Goal: Information Seeking & Learning: Learn about a topic

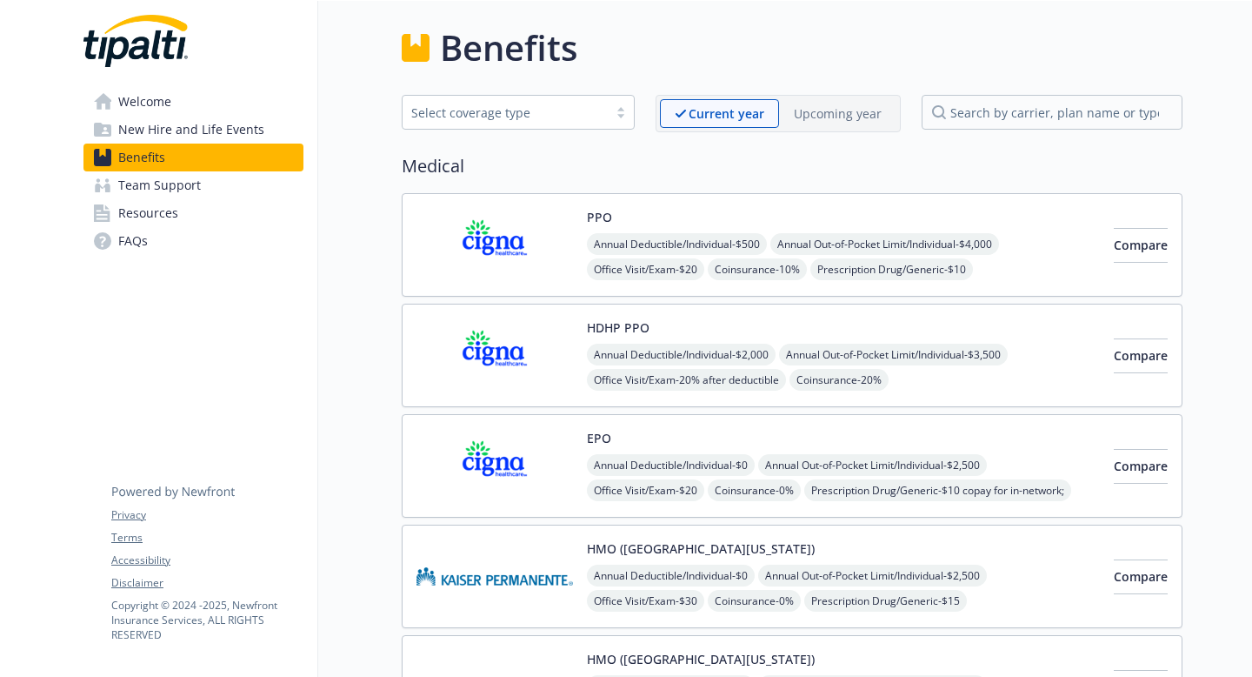
click at [200, 121] on span "New Hire and Life Events" at bounding box center [191, 130] width 146 height 28
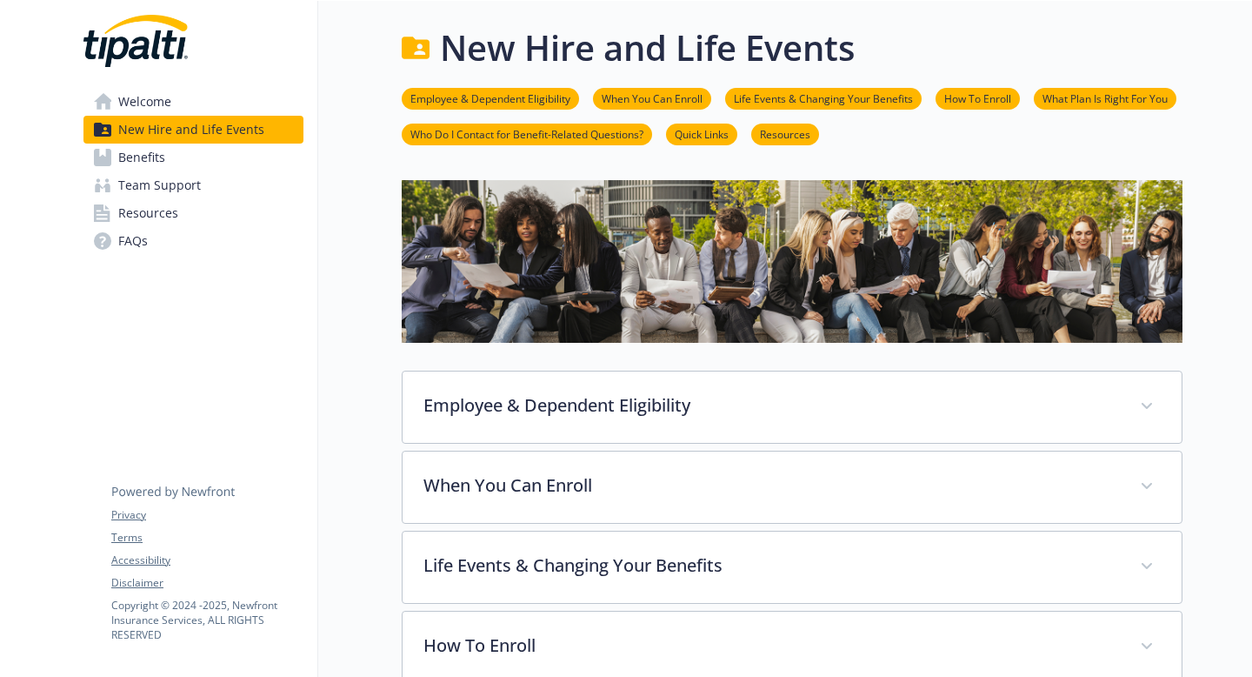
click at [167, 216] on span "Resources" at bounding box center [148, 213] width 60 height 28
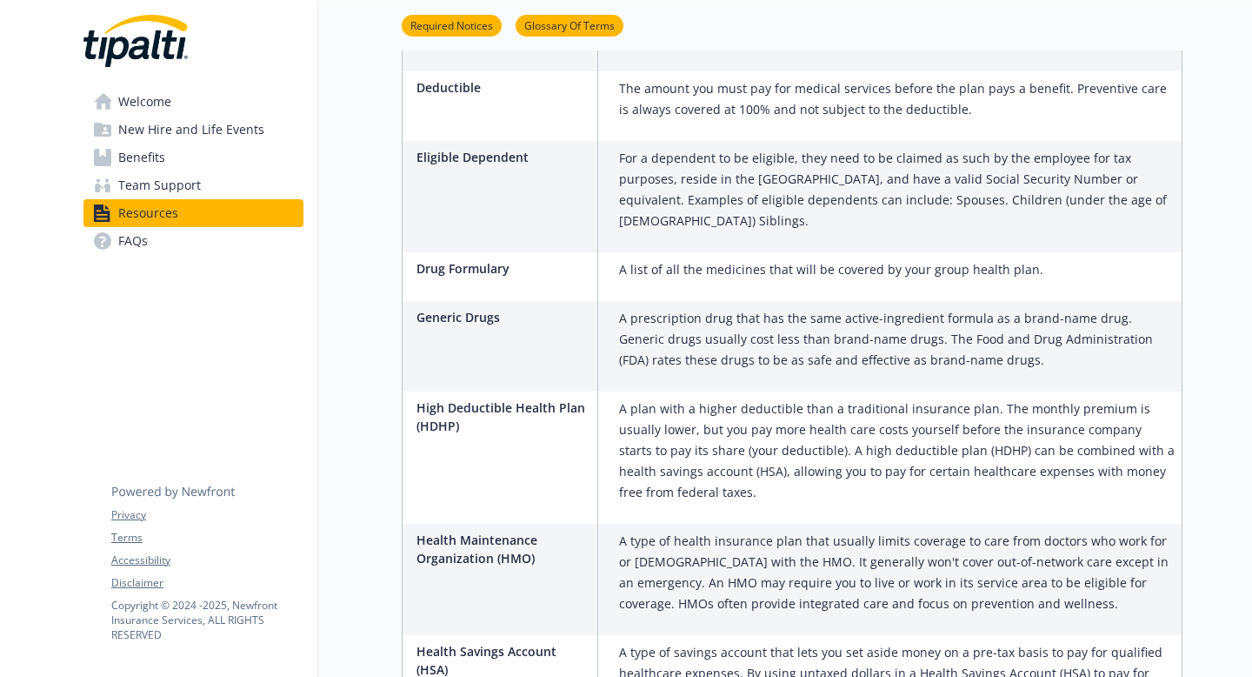
scroll to position [608, 0]
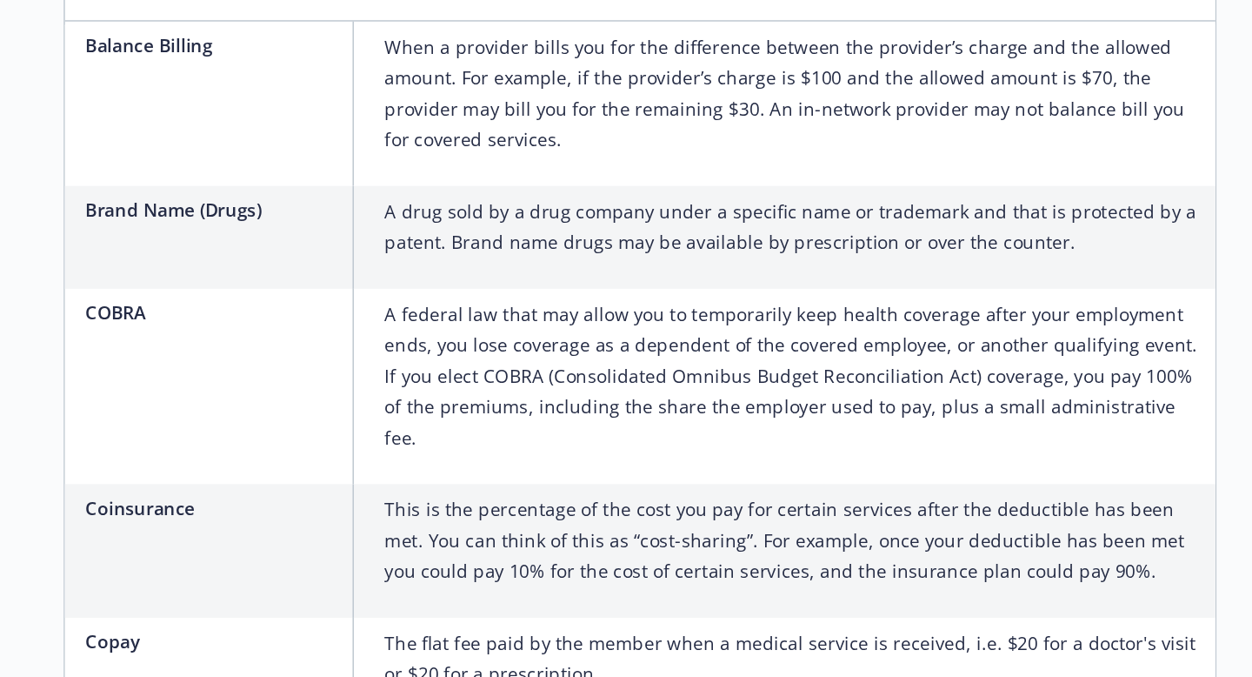
click at [610, 414] on div "COBRA A federal law that may allow you to temporarily keep health coverage afte…" at bounding box center [792, 389] width 779 height 132
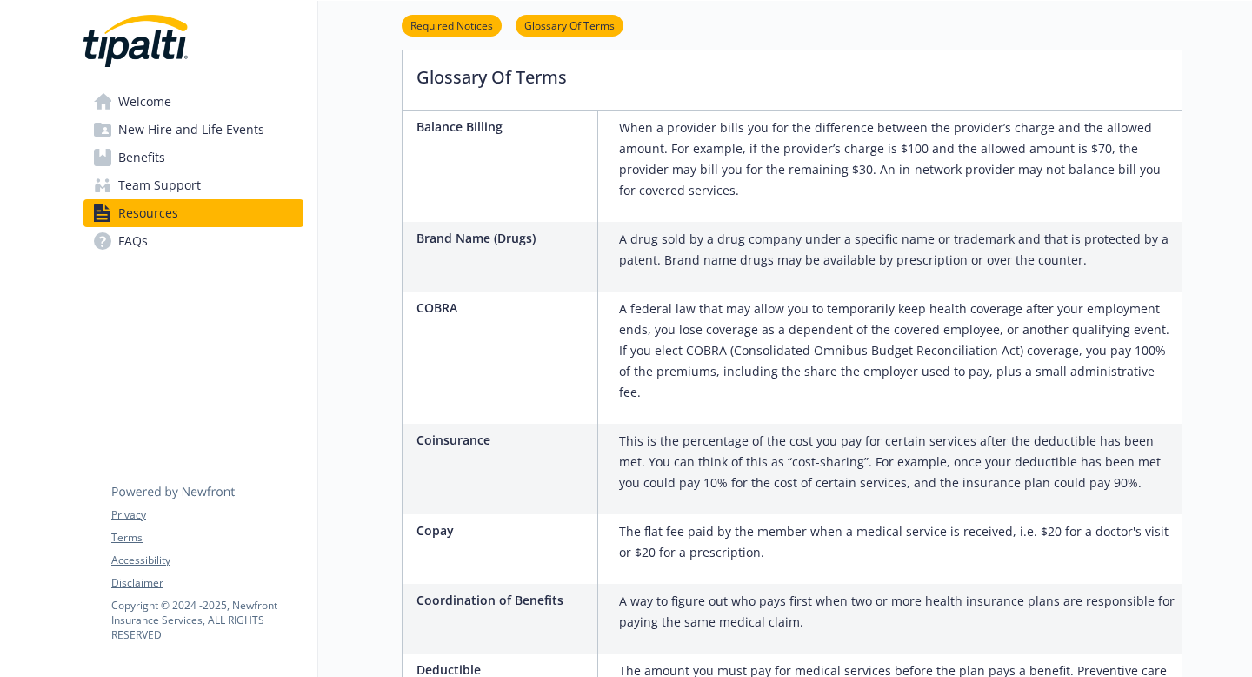
click at [122, 245] on span "FAQs" at bounding box center [133, 241] width 30 height 28
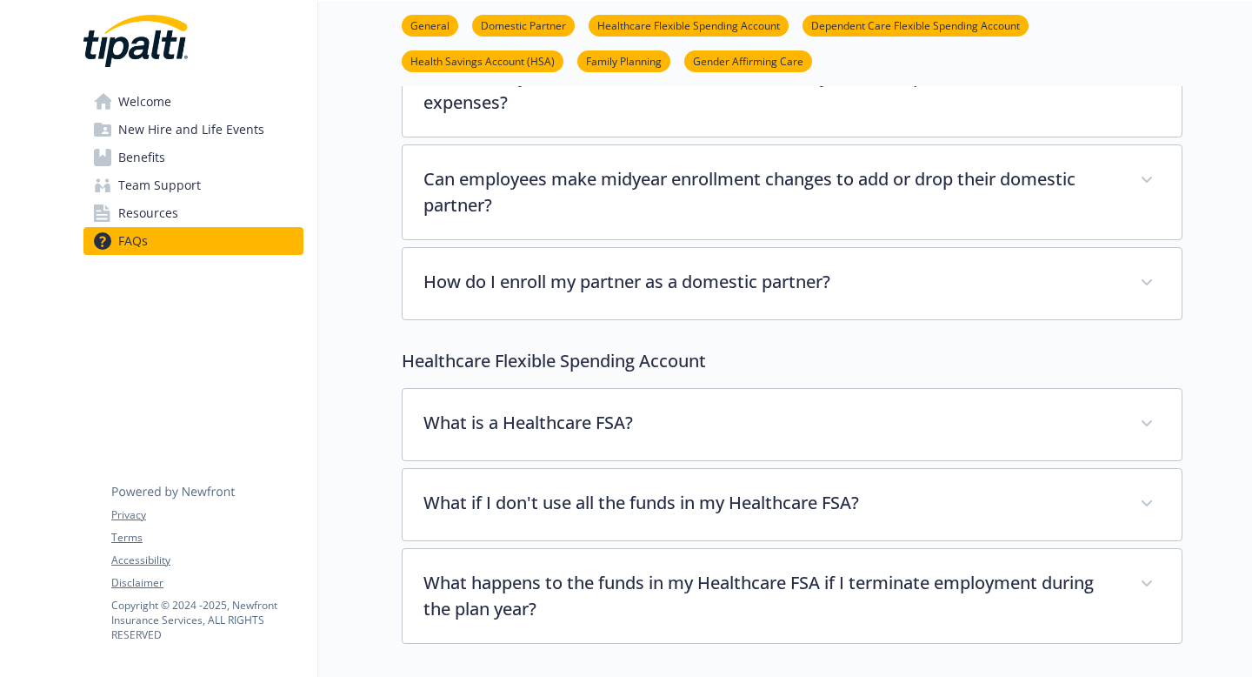
scroll to position [397, 0]
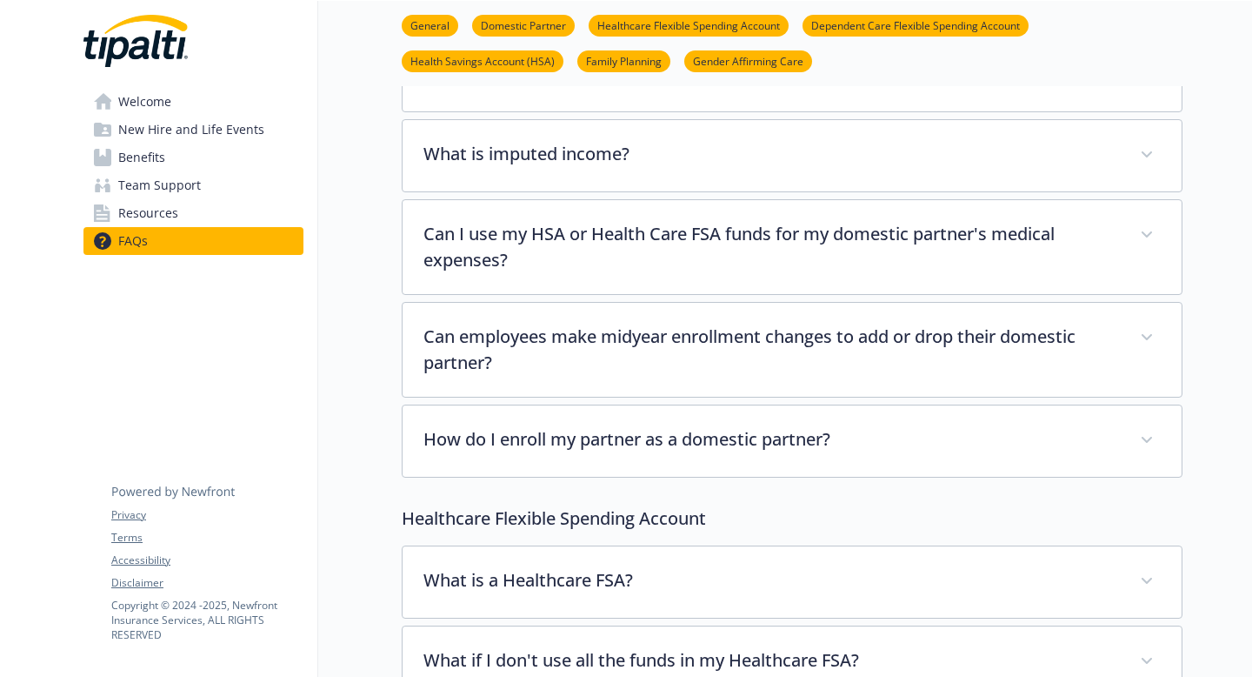
scroll to position [486, 0]
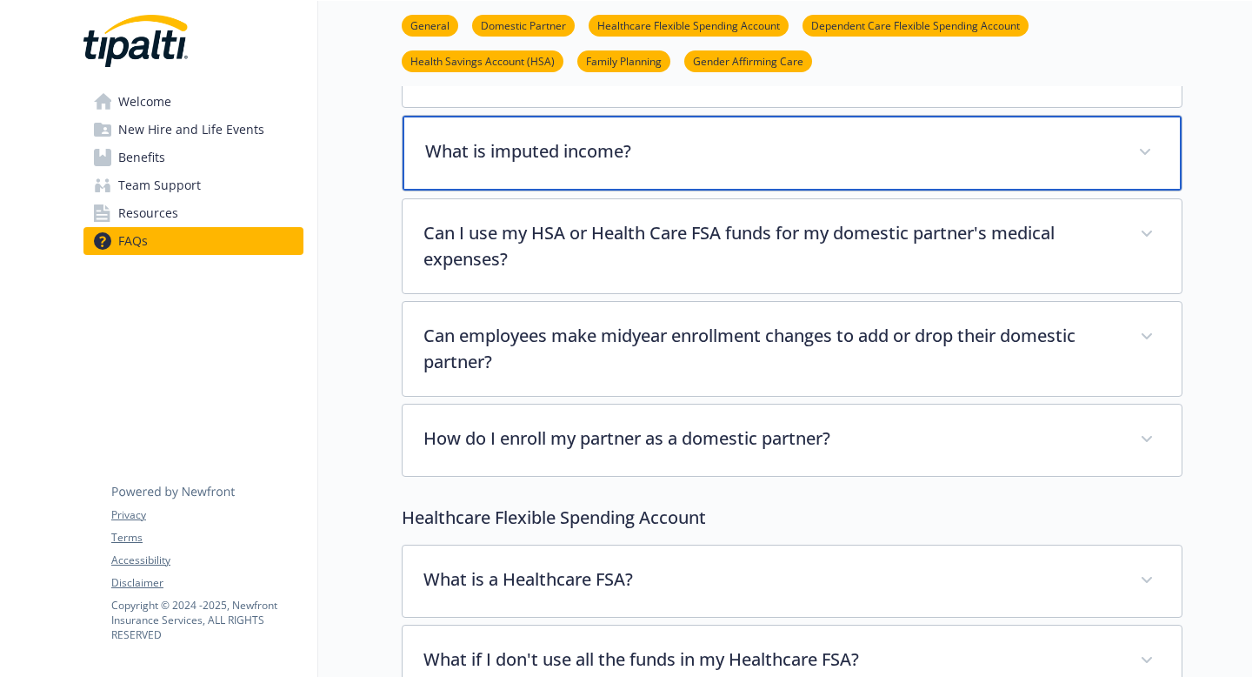
click at [484, 131] on div "What is imputed income?" at bounding box center [792, 153] width 779 height 75
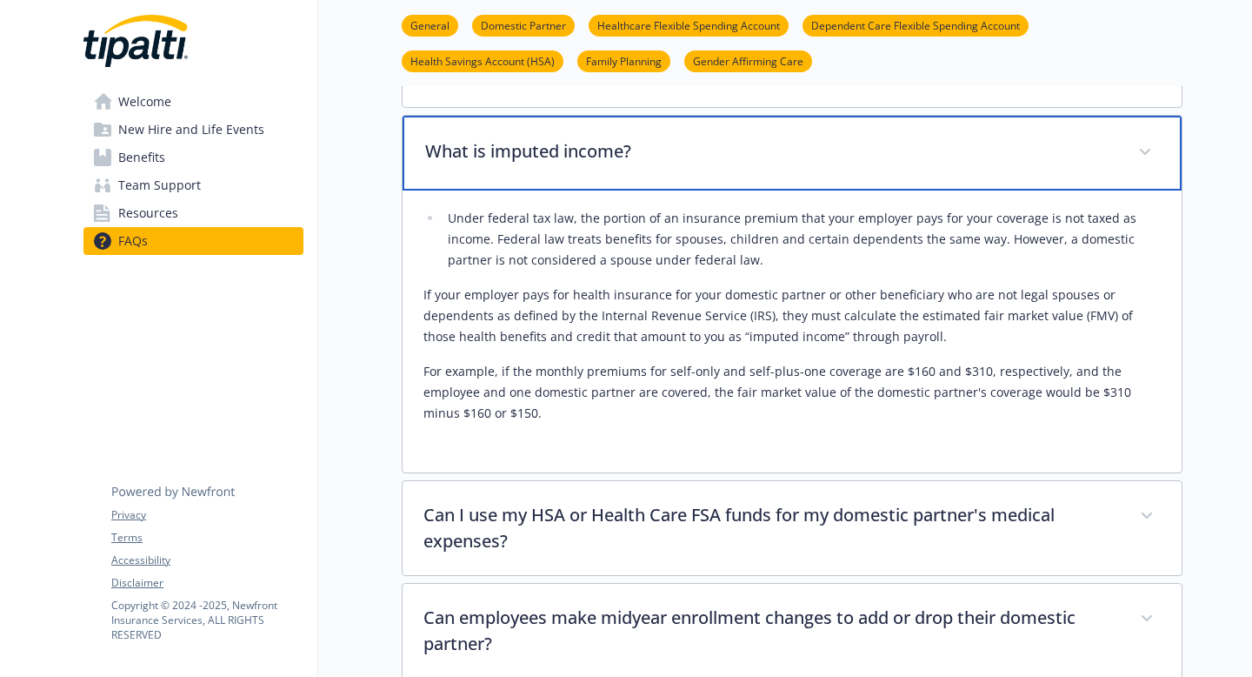
click at [484, 130] on div "What is imputed income?" at bounding box center [792, 153] width 779 height 75
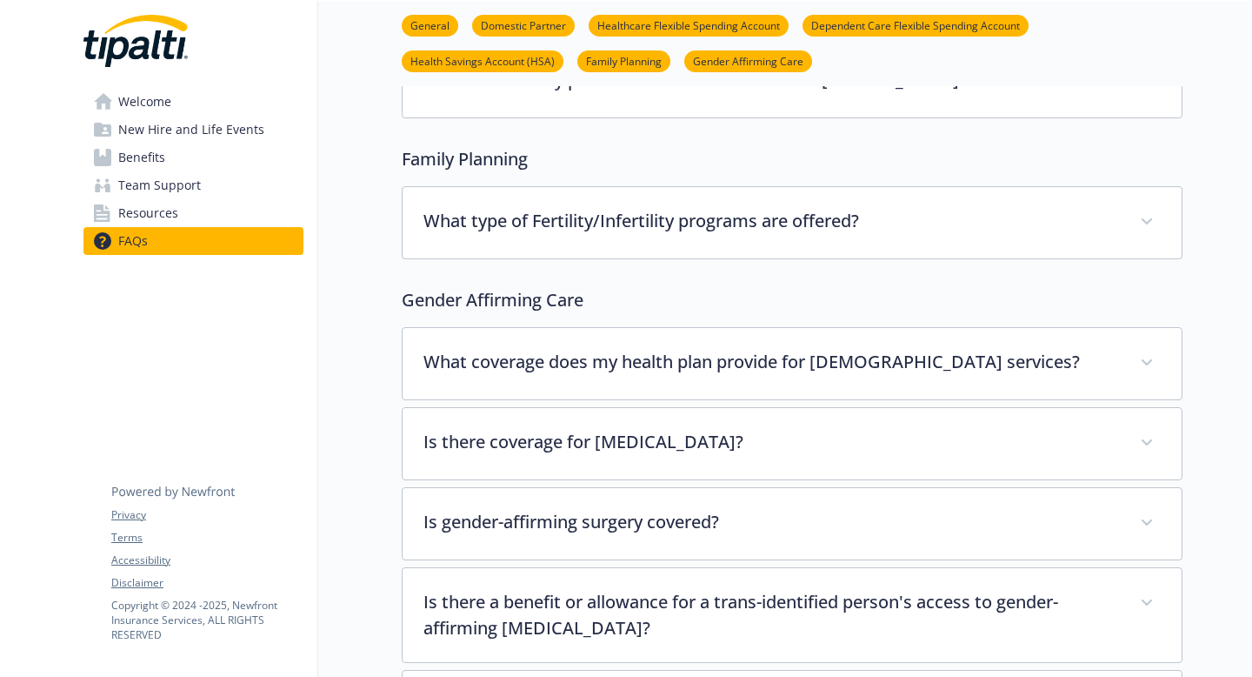
scroll to position [3489, 0]
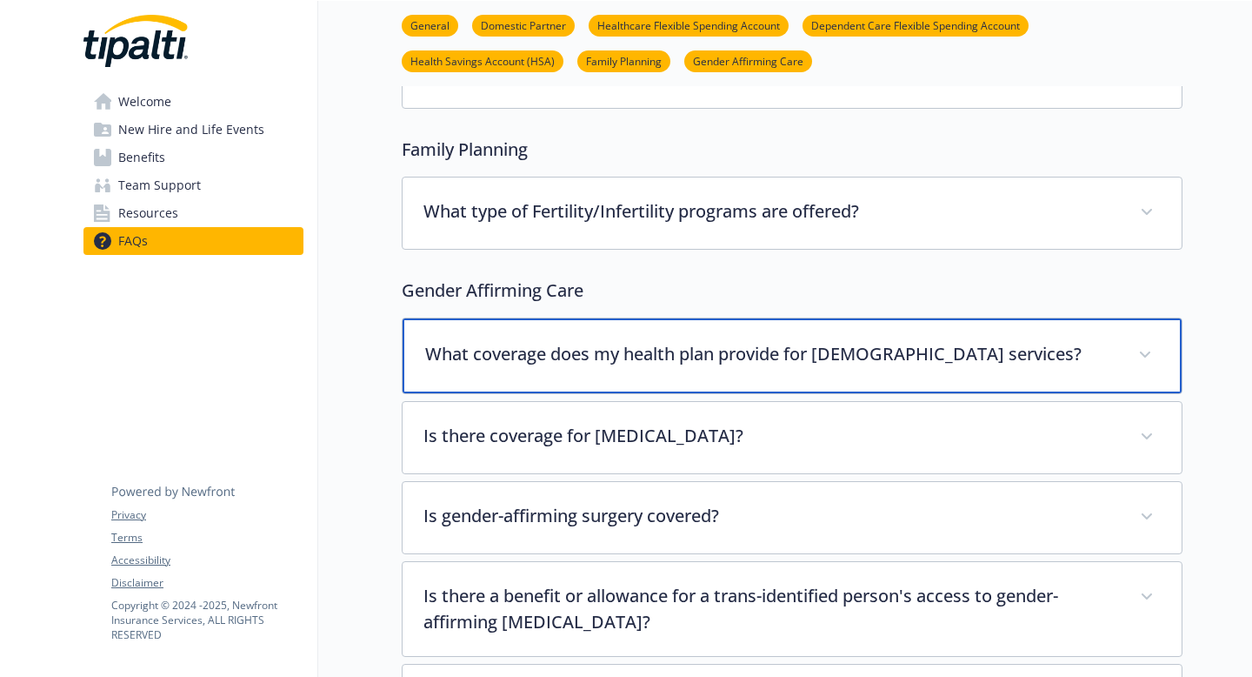
click at [594, 341] on p "What coverage does my health plan provide for [DEMOGRAPHIC_DATA] services?" at bounding box center [771, 354] width 692 height 26
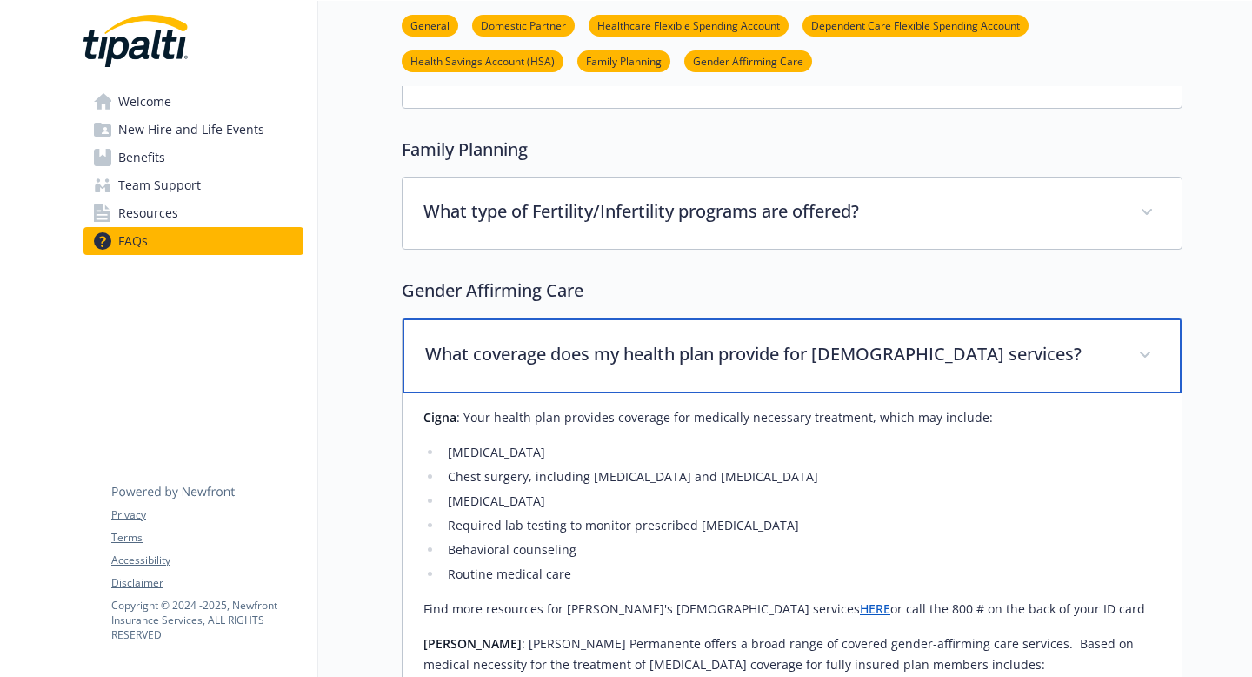
click at [594, 341] on p "What coverage does my health plan provide for [DEMOGRAPHIC_DATA] services?" at bounding box center [771, 354] width 692 height 26
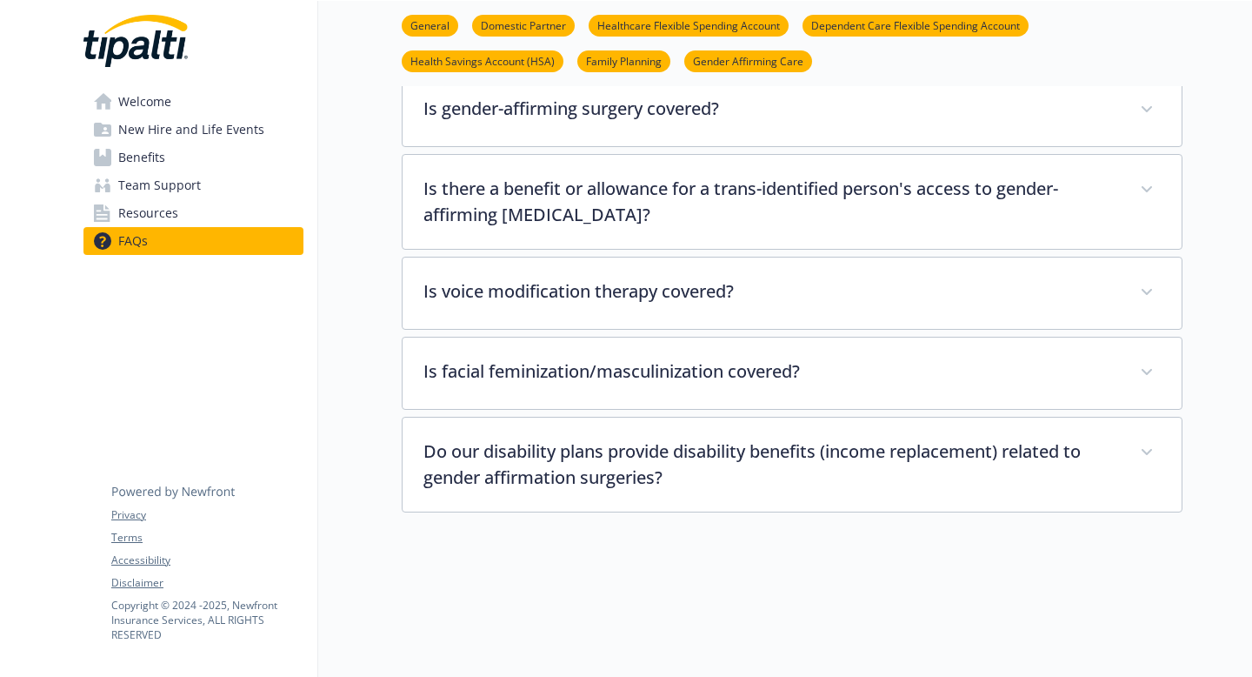
scroll to position [3964, 0]
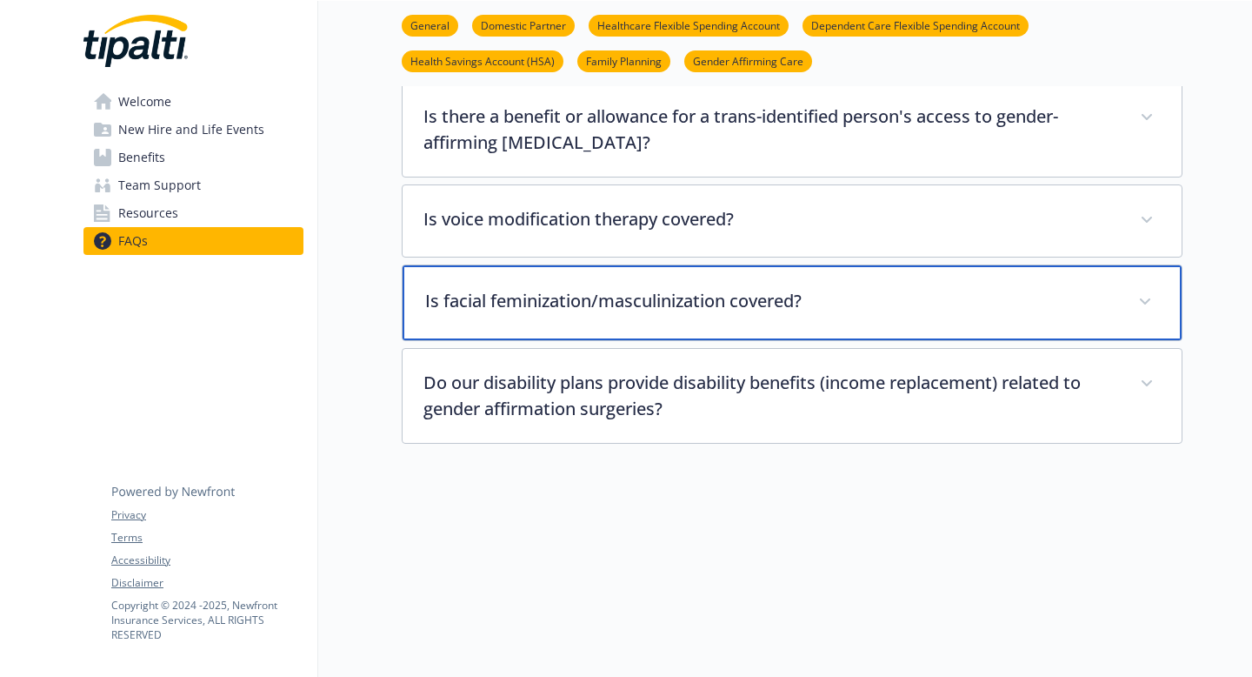
click at [608, 313] on div "Is facial feminization/masculinization covered?" at bounding box center [792, 302] width 779 height 75
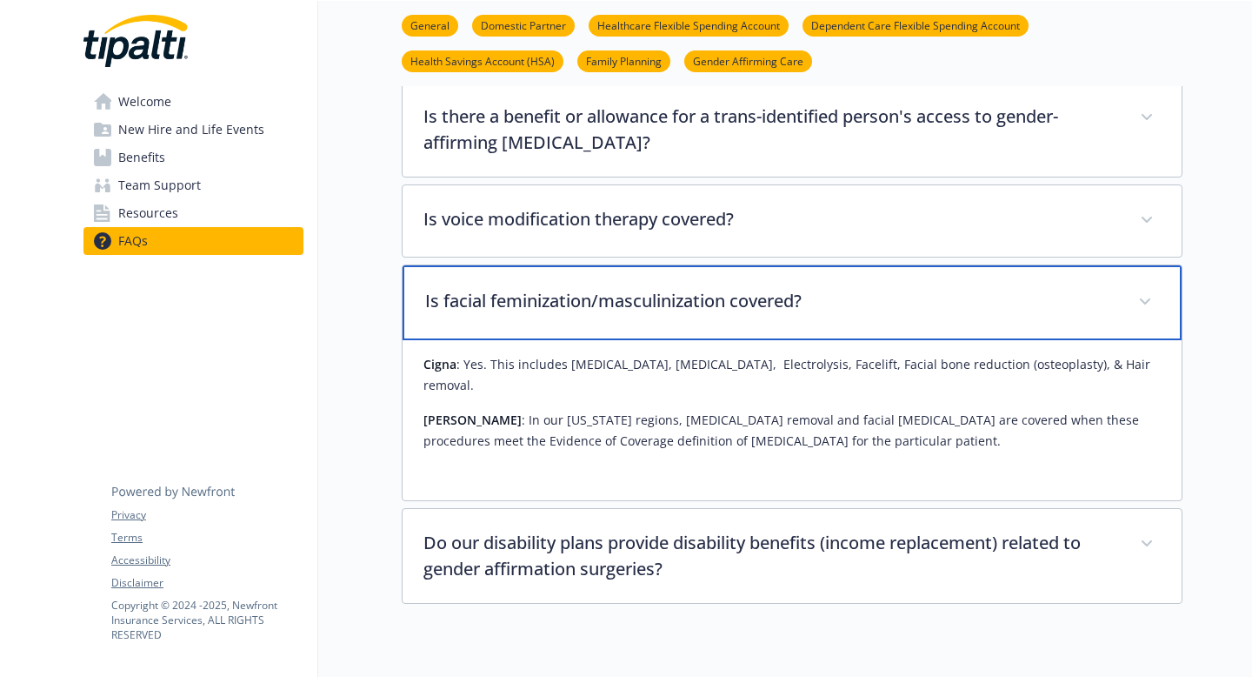
click at [608, 313] on div "Is facial feminization/masculinization covered?" at bounding box center [792, 302] width 779 height 75
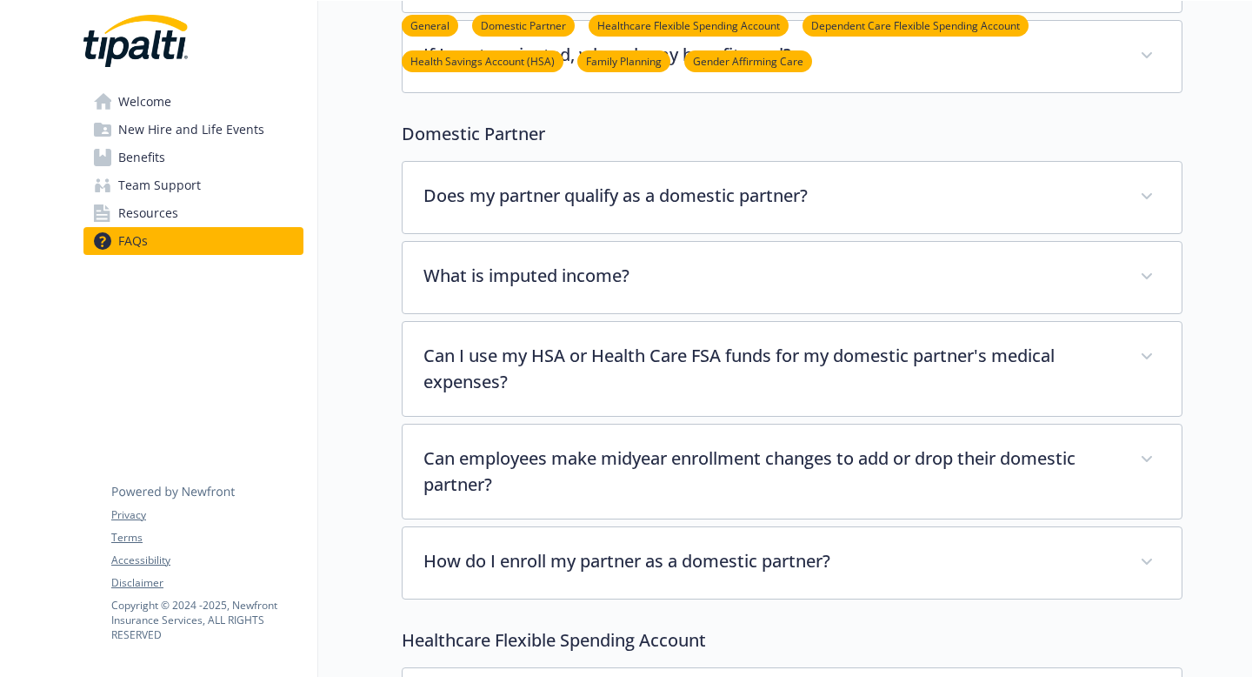
scroll to position [0, 0]
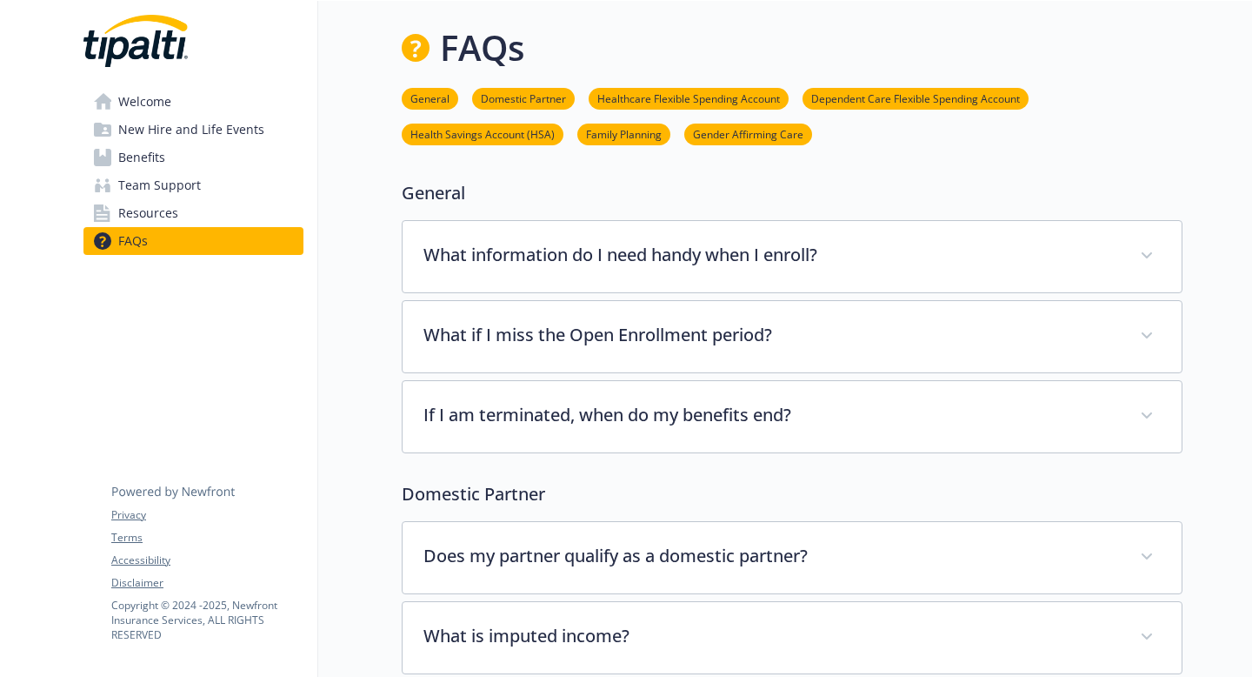
click at [210, 210] on link "Resources" at bounding box center [193, 213] width 220 height 28
